Goal: Find specific page/section: Find specific page/section

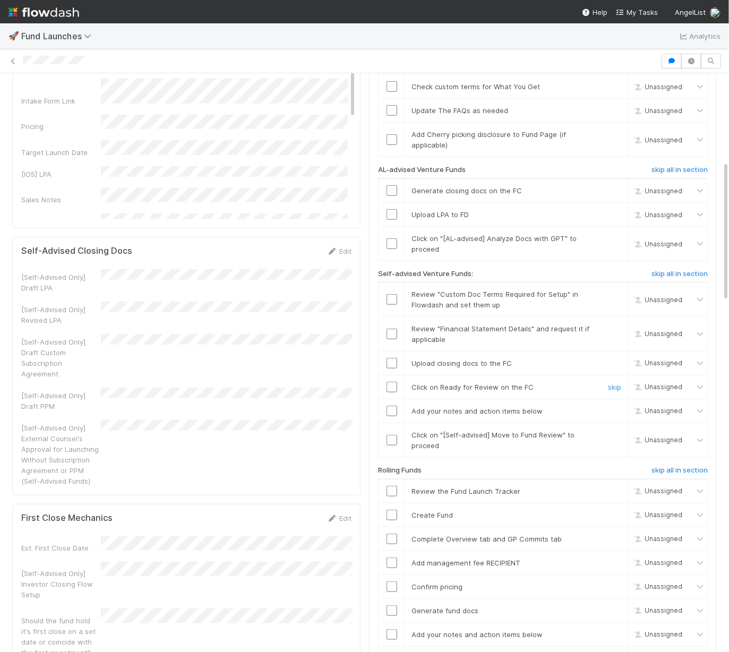
scroll to position [356, 0]
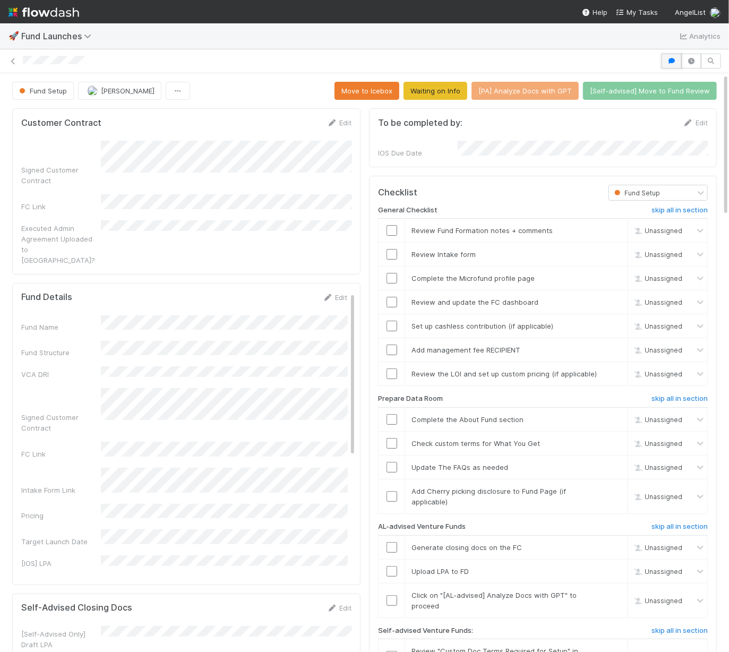
click at [676, 61] on icon "button" at bounding box center [672, 61] width 11 height 6
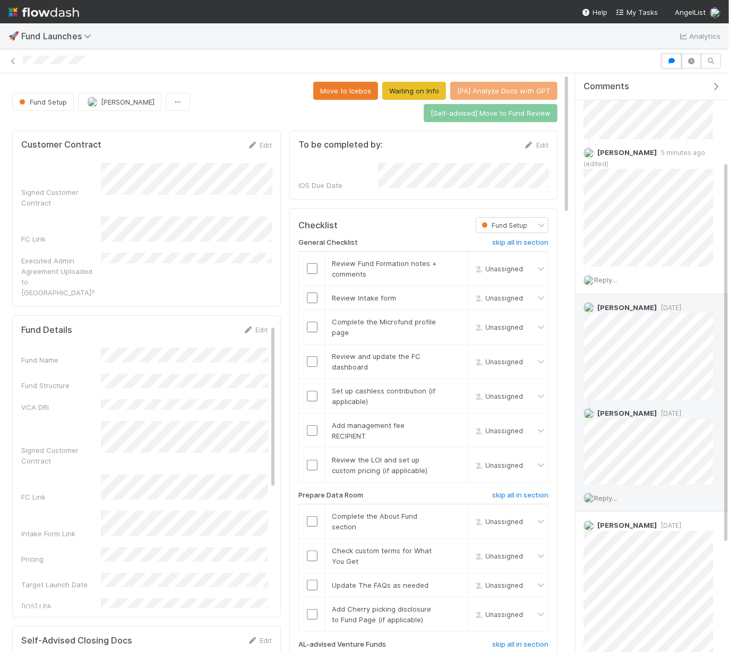
scroll to position [296, 0]
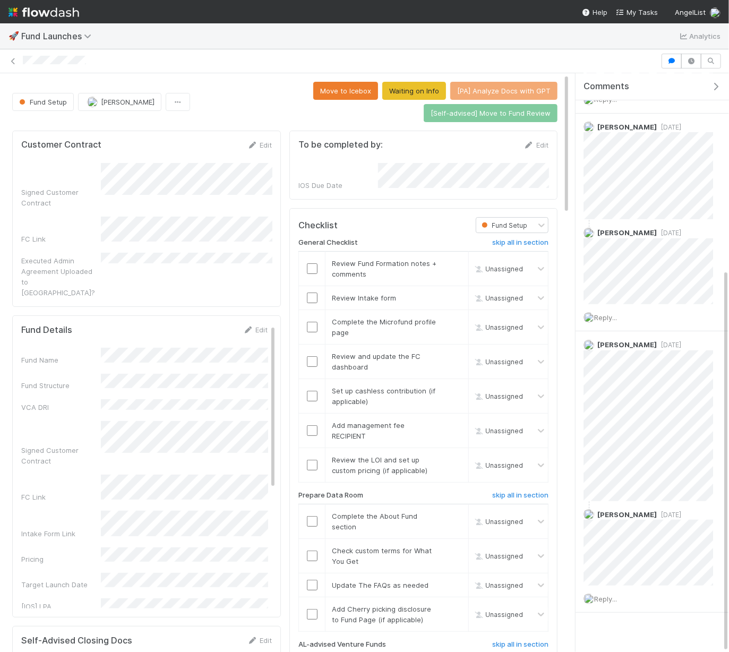
click at [712, 84] on icon "button" at bounding box center [716, 86] width 11 height 9
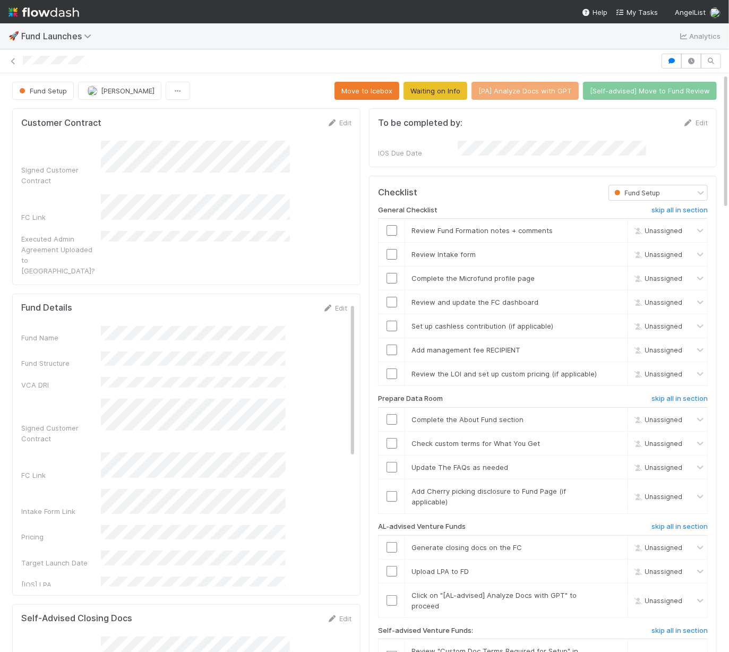
scroll to position [339, 0]
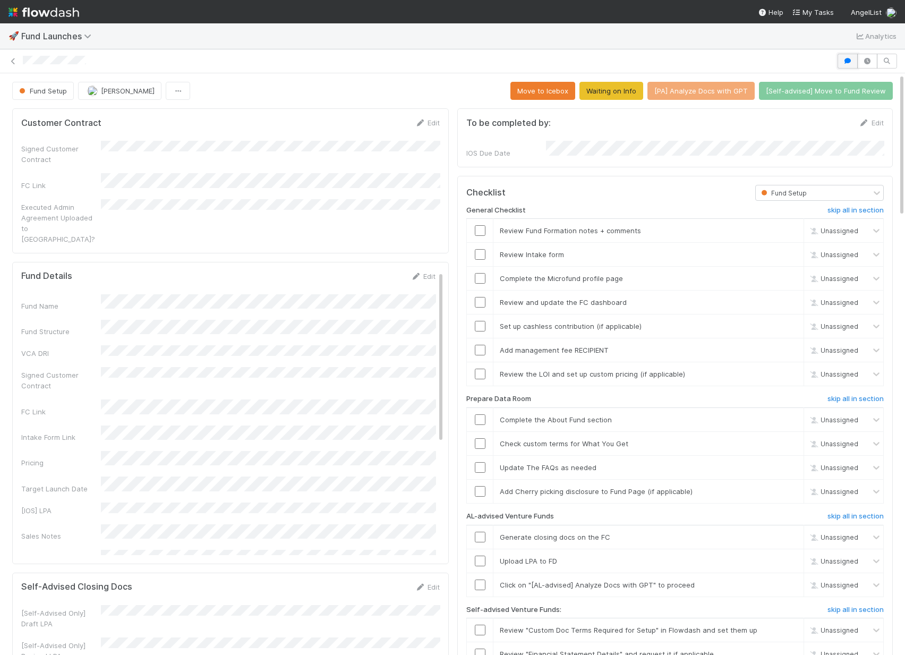
click at [729, 56] on button "button" at bounding box center [848, 61] width 20 height 15
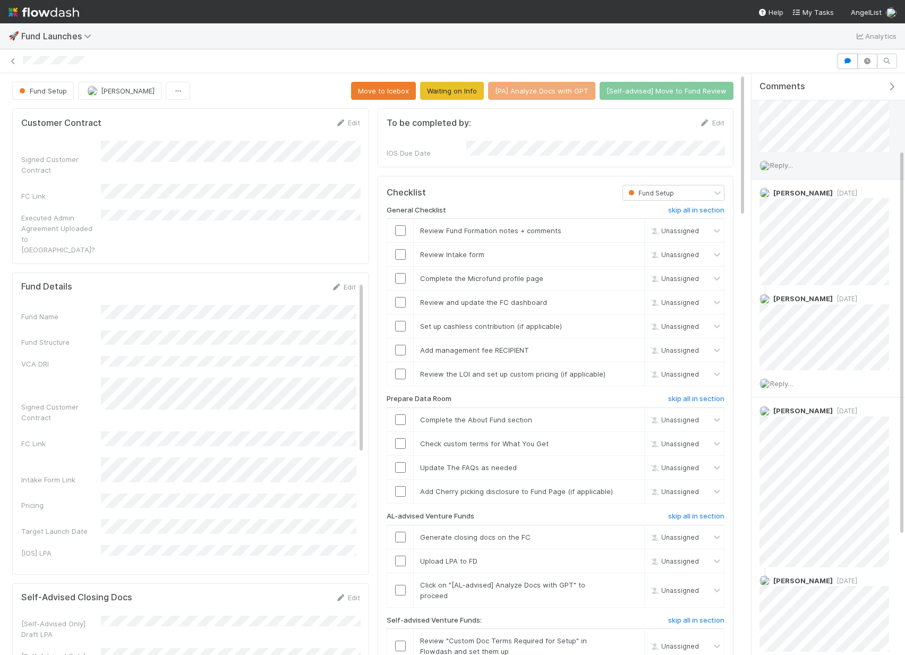
scroll to position [242, 0]
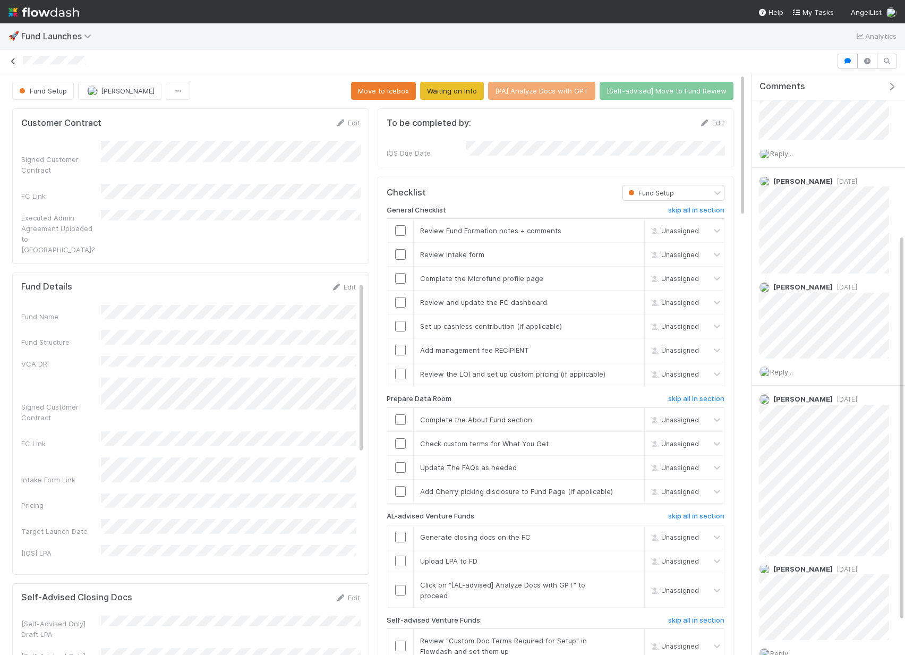
click at [15, 56] on link at bounding box center [13, 61] width 11 height 11
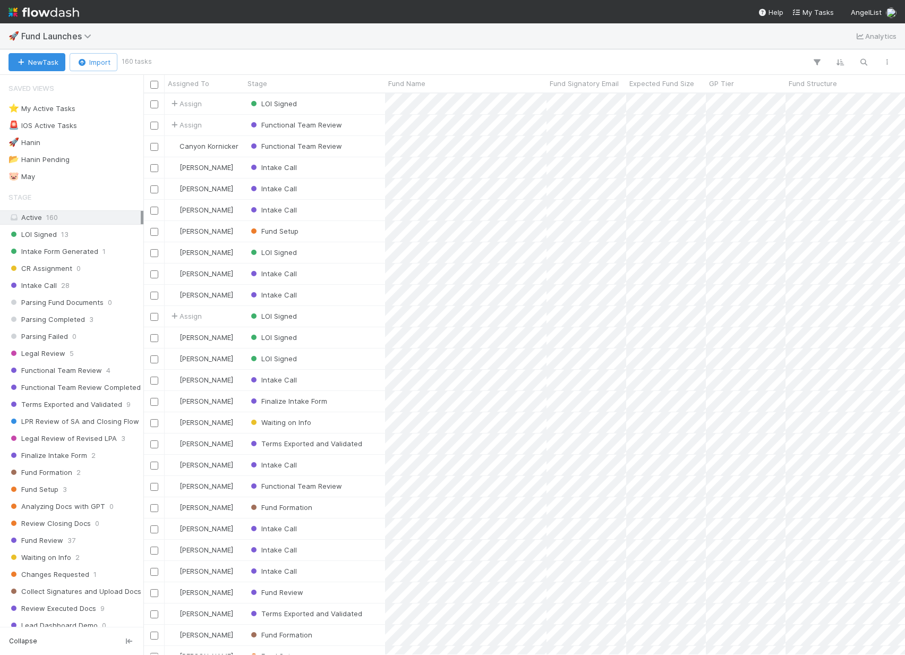
scroll to position [0, 1]
click at [380, 37] on div "🚀 Fund Launches Analytics" at bounding box center [452, 36] width 905 height 26
click at [111, 361] on div at bounding box center [452, 327] width 905 height 655
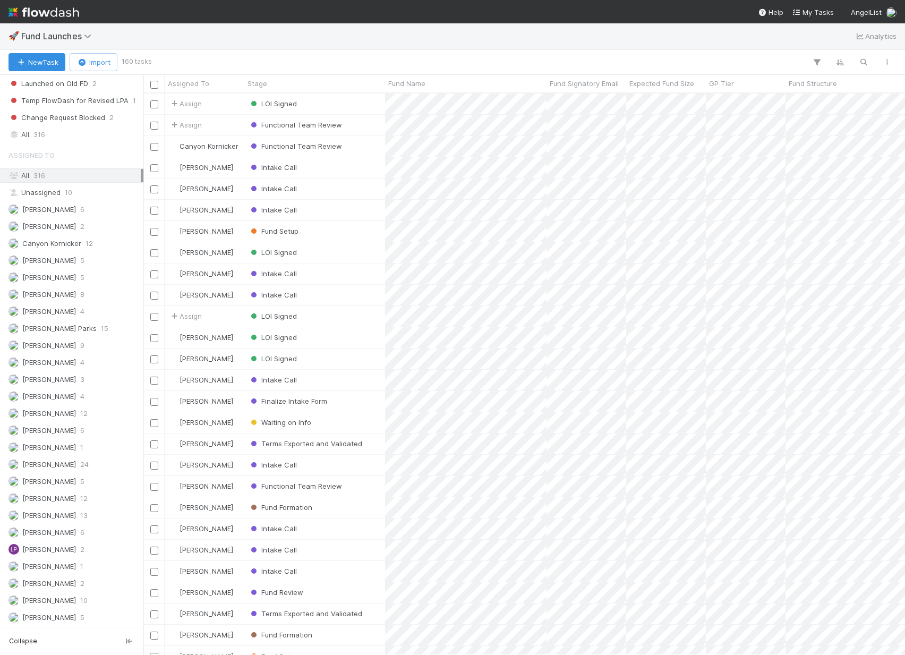
scroll to position [831, 0]
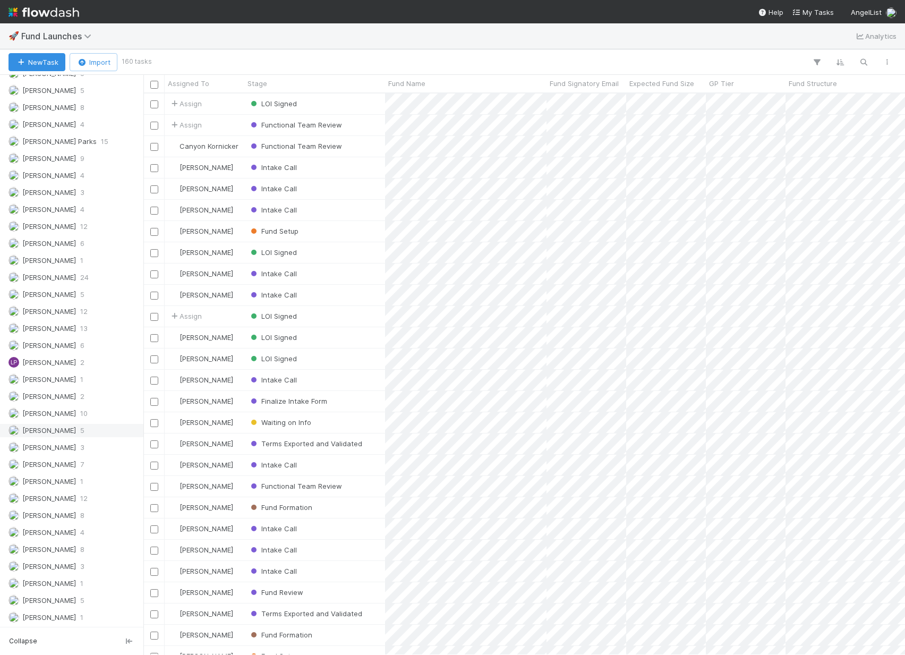
click at [63, 424] on div "[PERSON_NAME] 5" at bounding box center [75, 430] width 132 height 13
